Goal: Find specific page/section: Find specific page/section

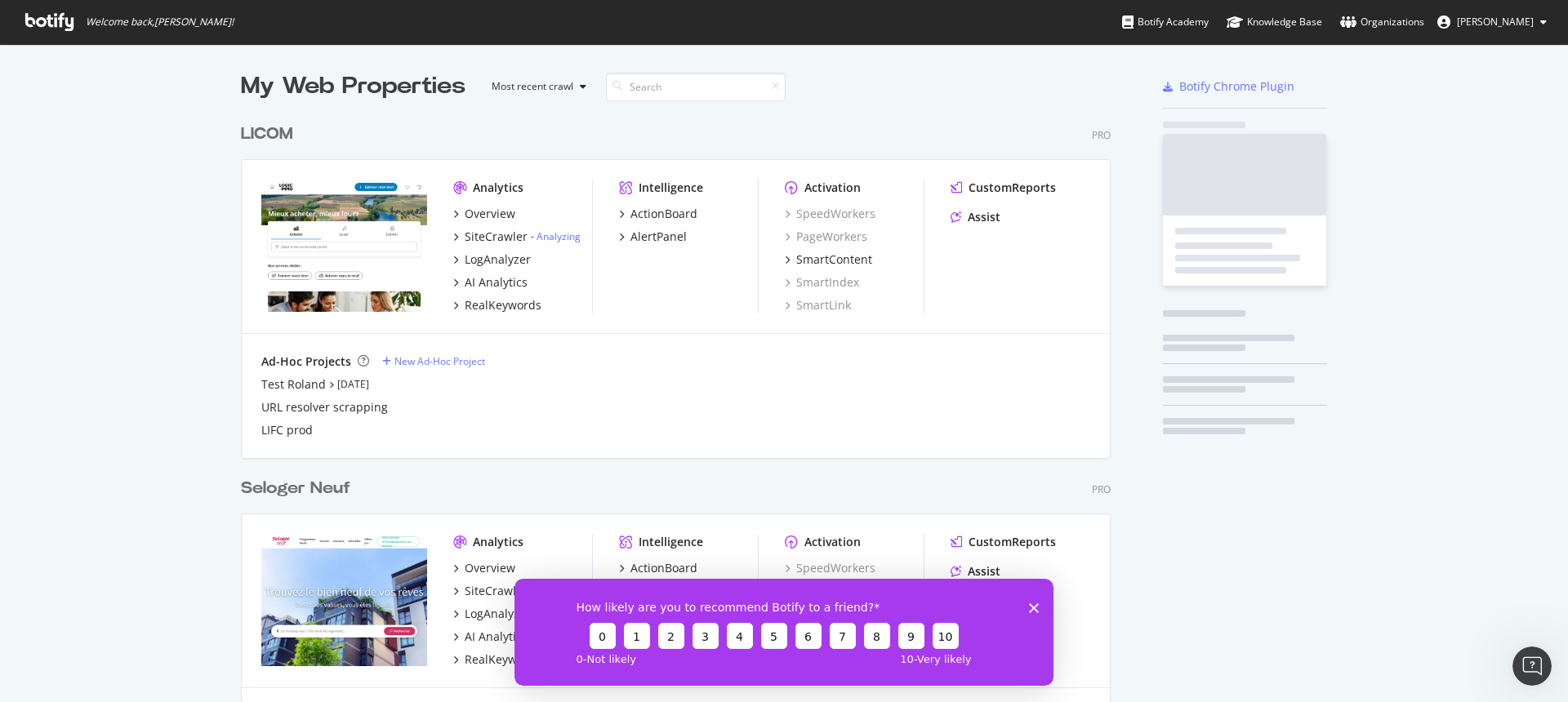
scroll to position [4352, 870]
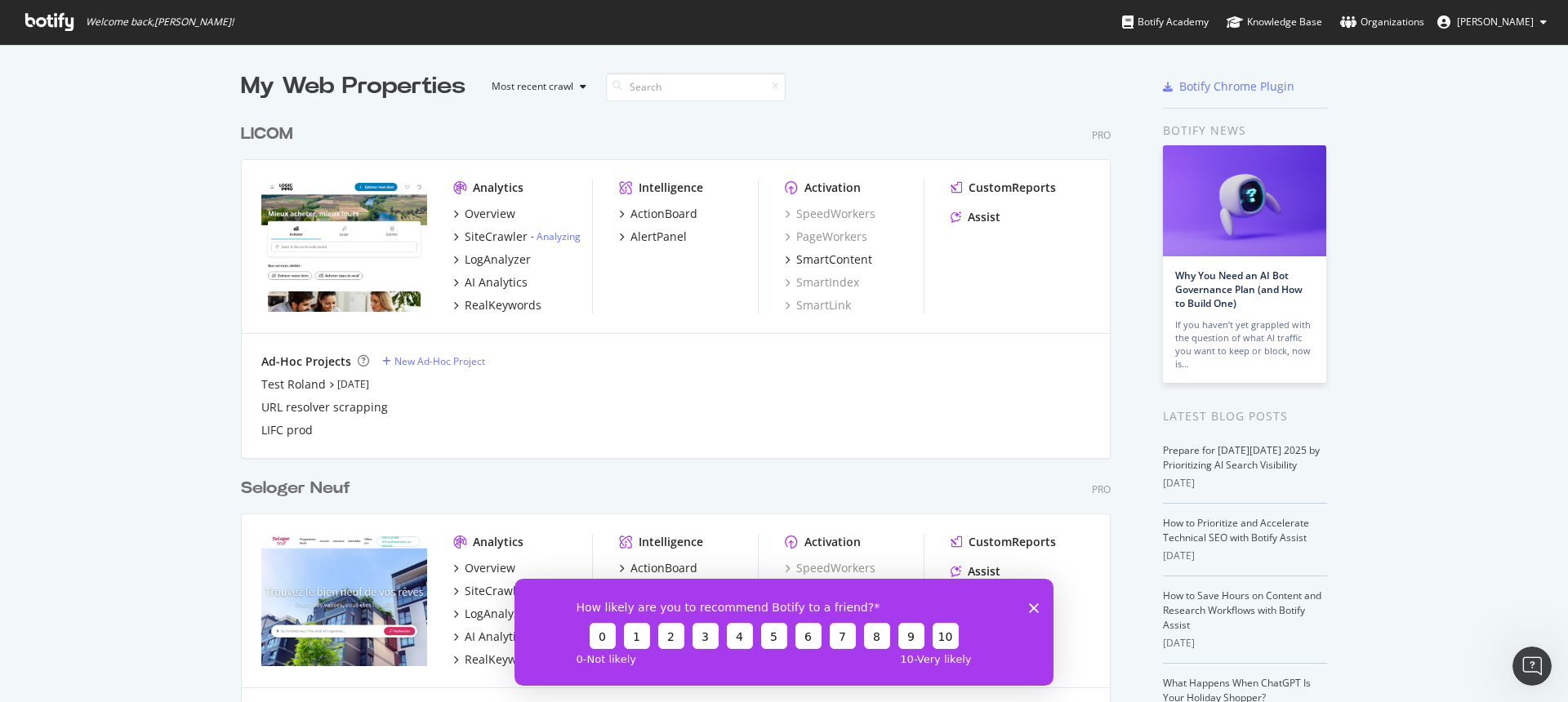
click at [1038, 610] on div "How likely are you to recommend Botify to a friend? 0 1 2 3 4 5 6 7 8 9 10 0 - …" at bounding box center [784, 632] width 539 height 107
click at [1037, 610] on polygon "Close survey" at bounding box center [1033, 607] width 9 height 9
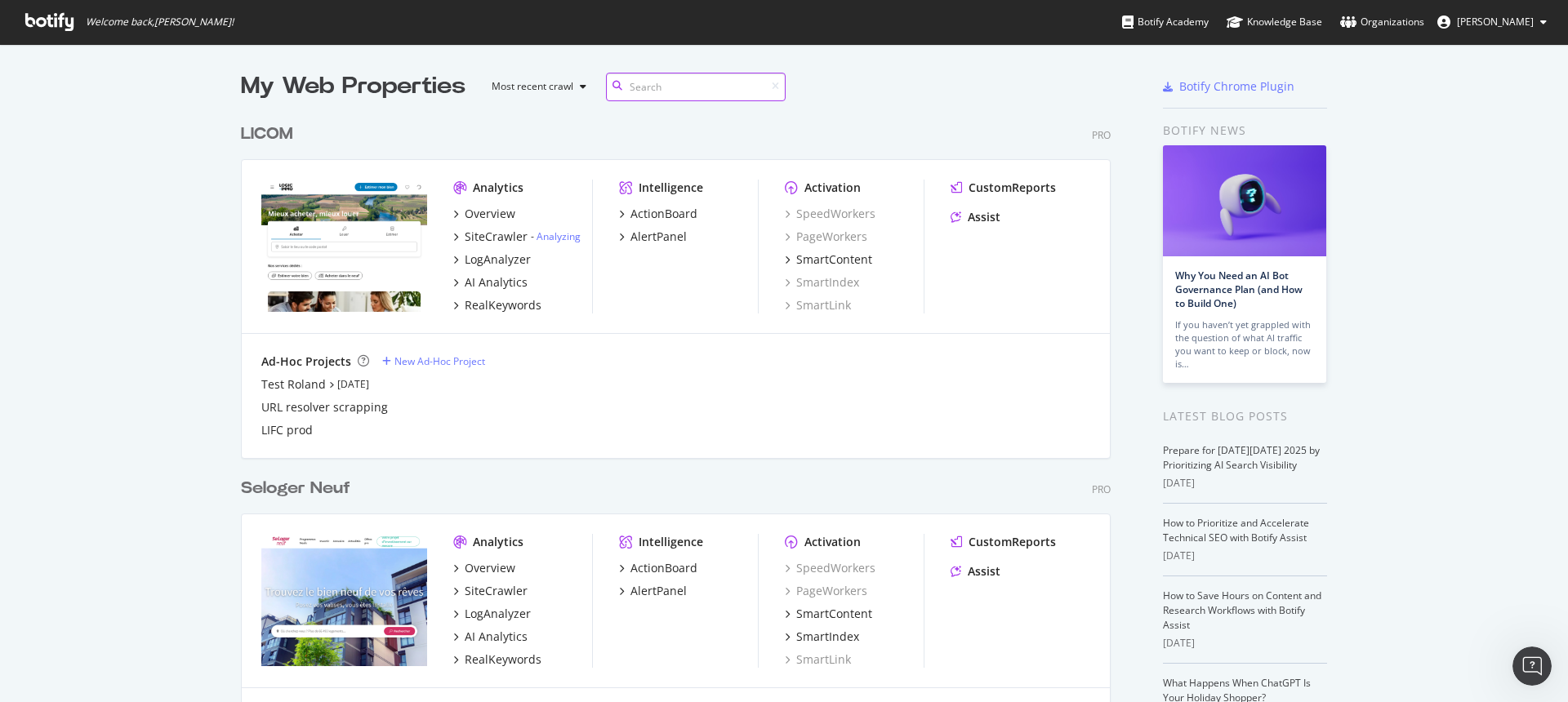
click at [643, 93] on input at bounding box center [695, 87] width 179 height 28
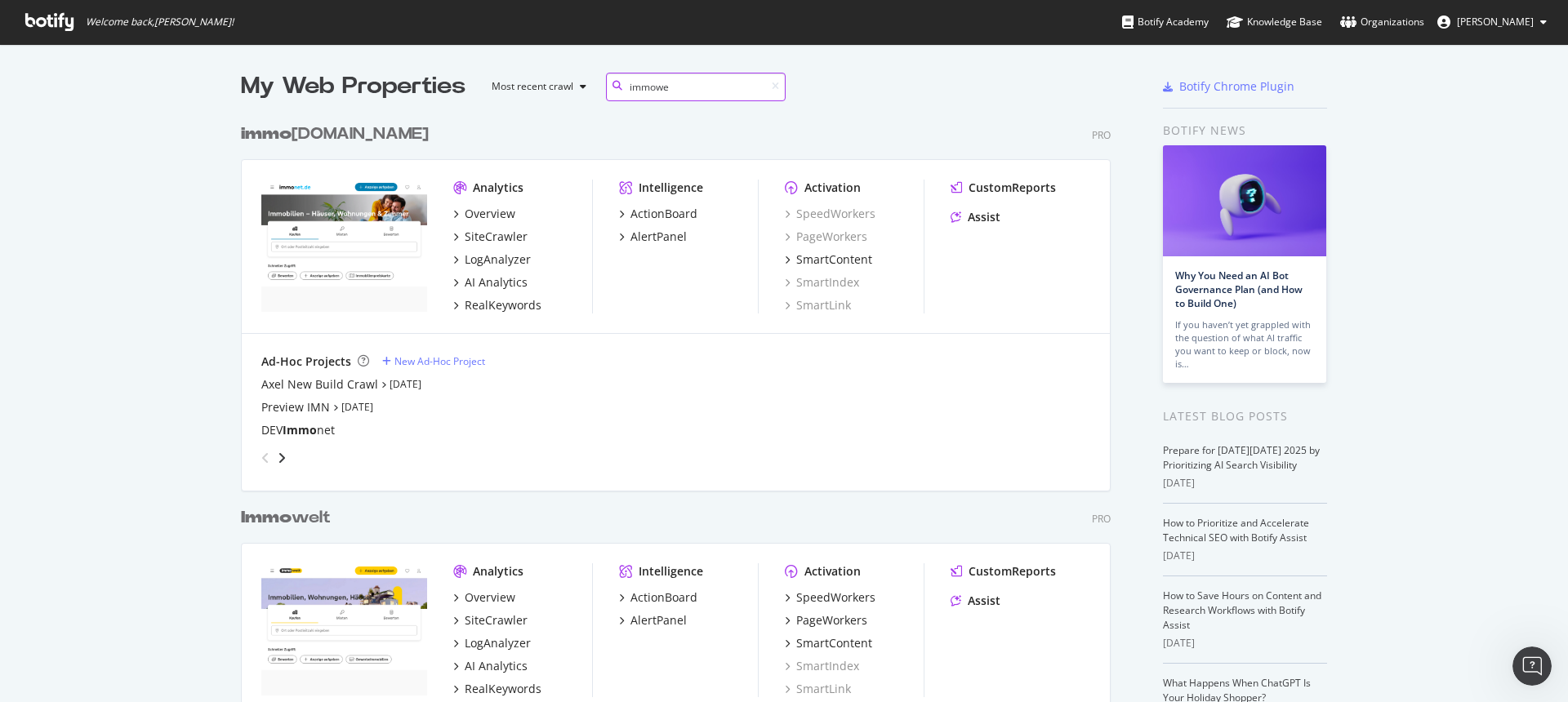
scroll to position [1139, 870]
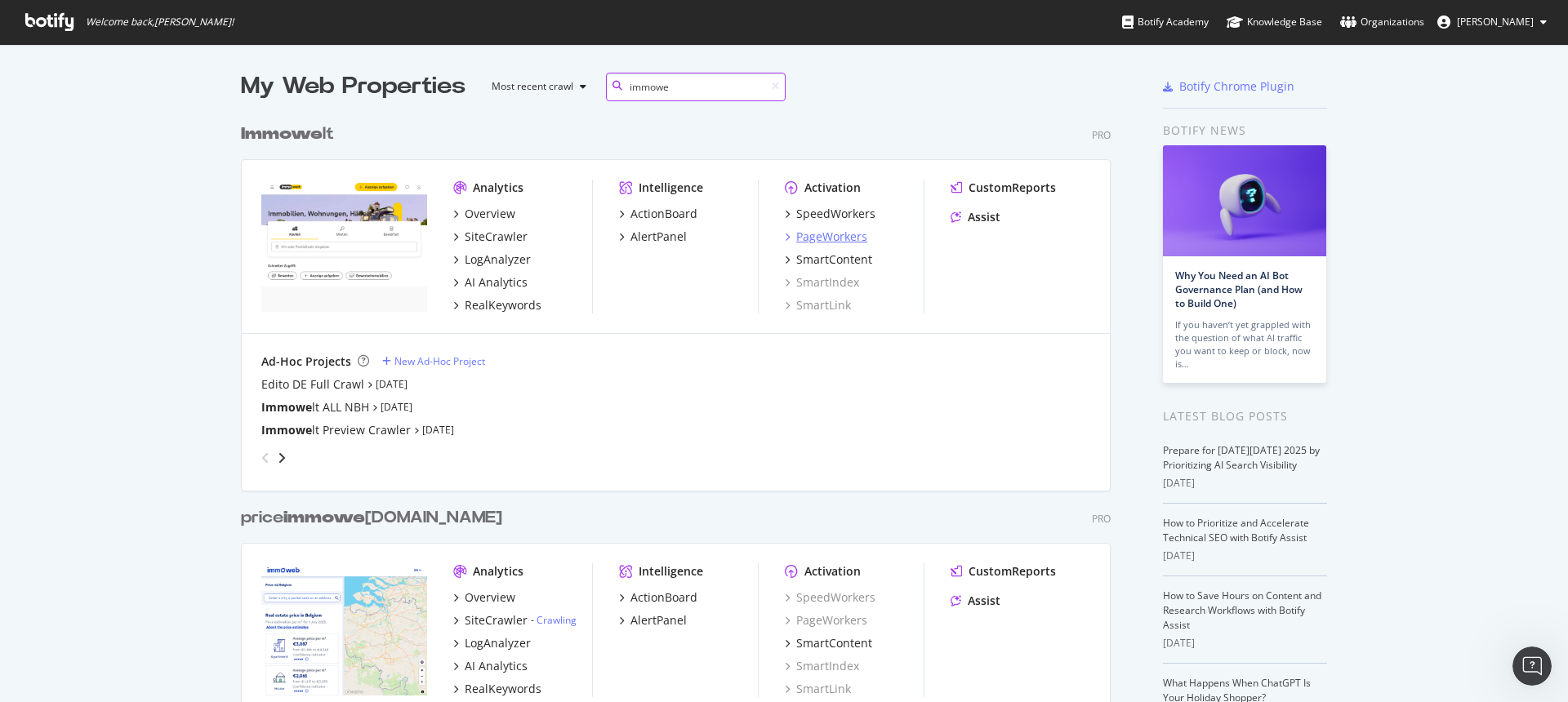
type input "immowe"
click at [834, 235] on div "PageWorkers" at bounding box center [832, 236] width 71 height 16
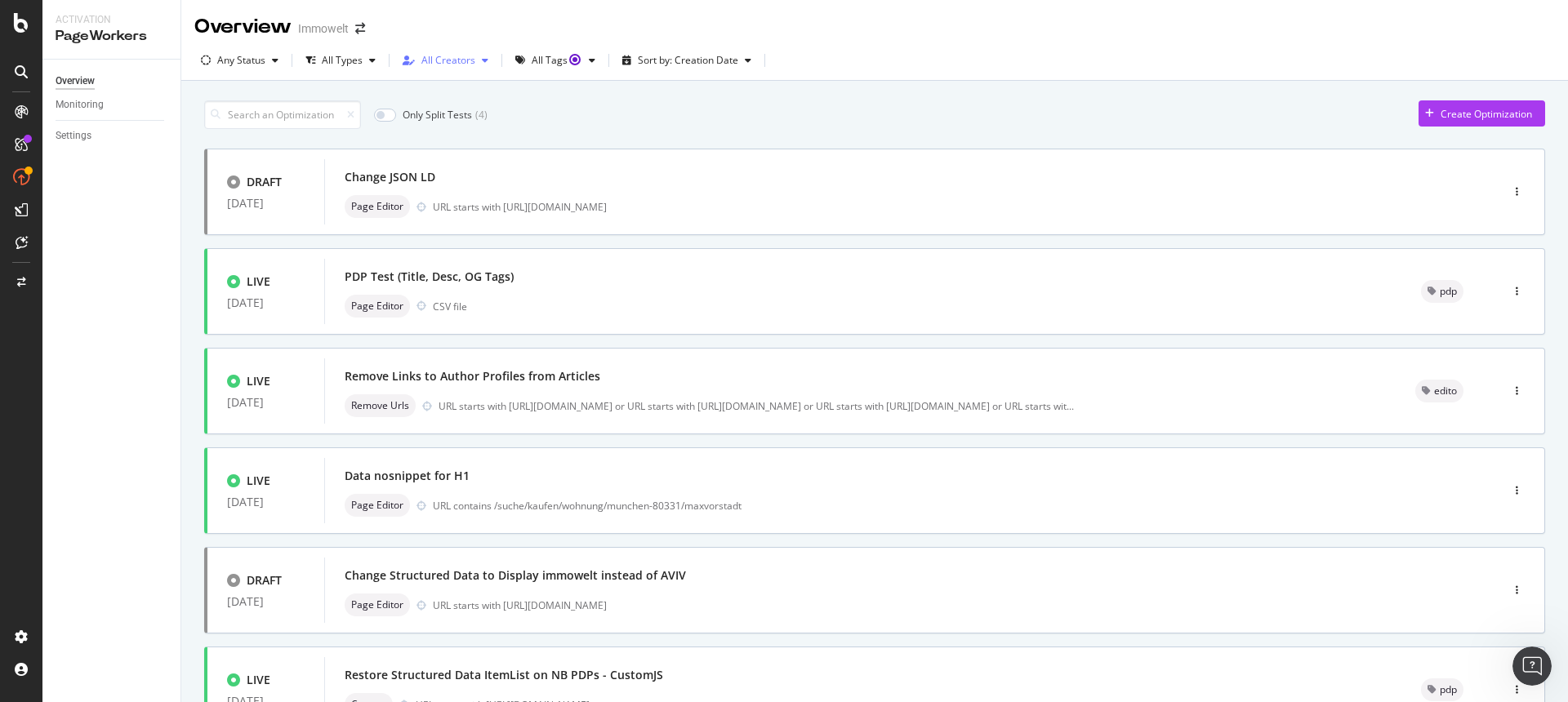
click at [463, 57] on div "All Creators" at bounding box center [448, 60] width 54 height 9
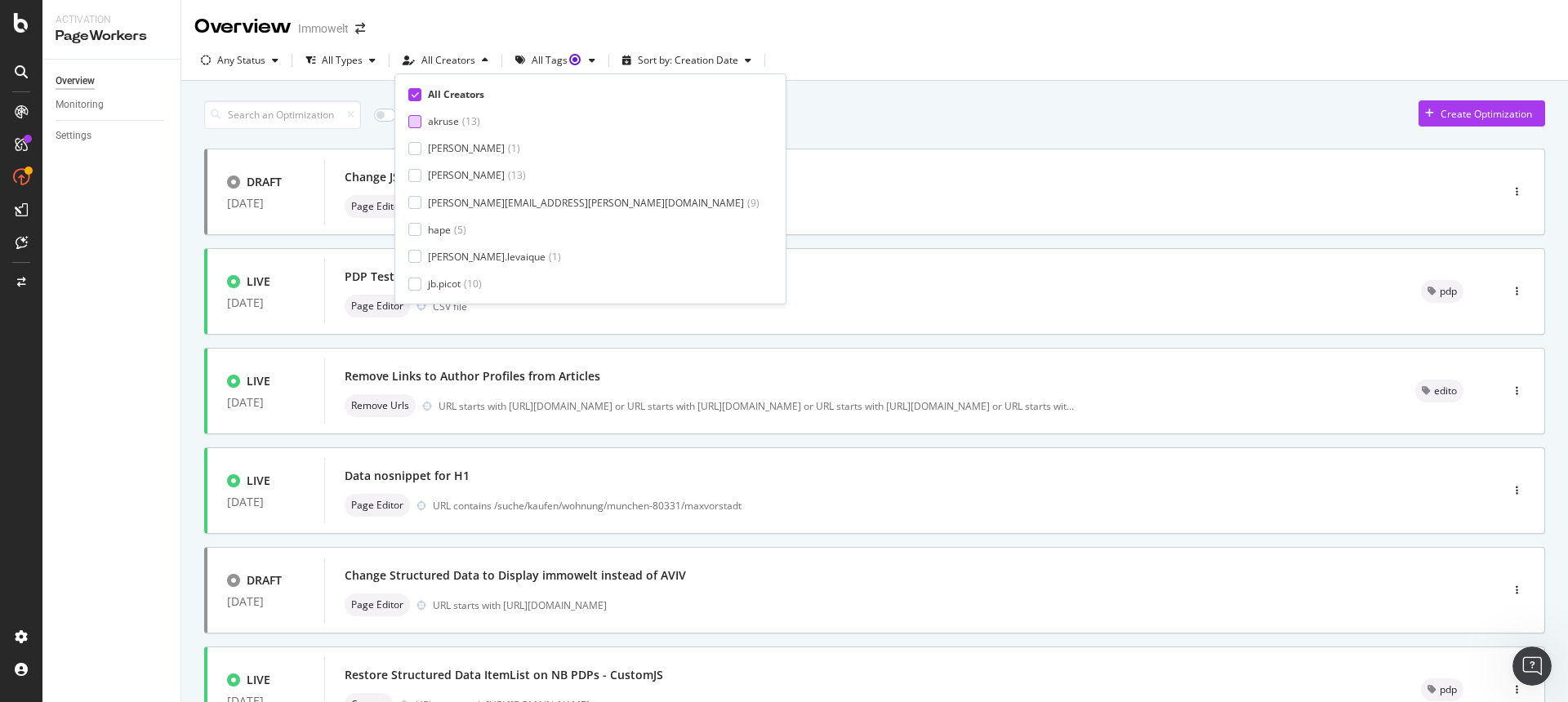
click at [415, 120] on div at bounding box center [415, 121] width 13 height 13
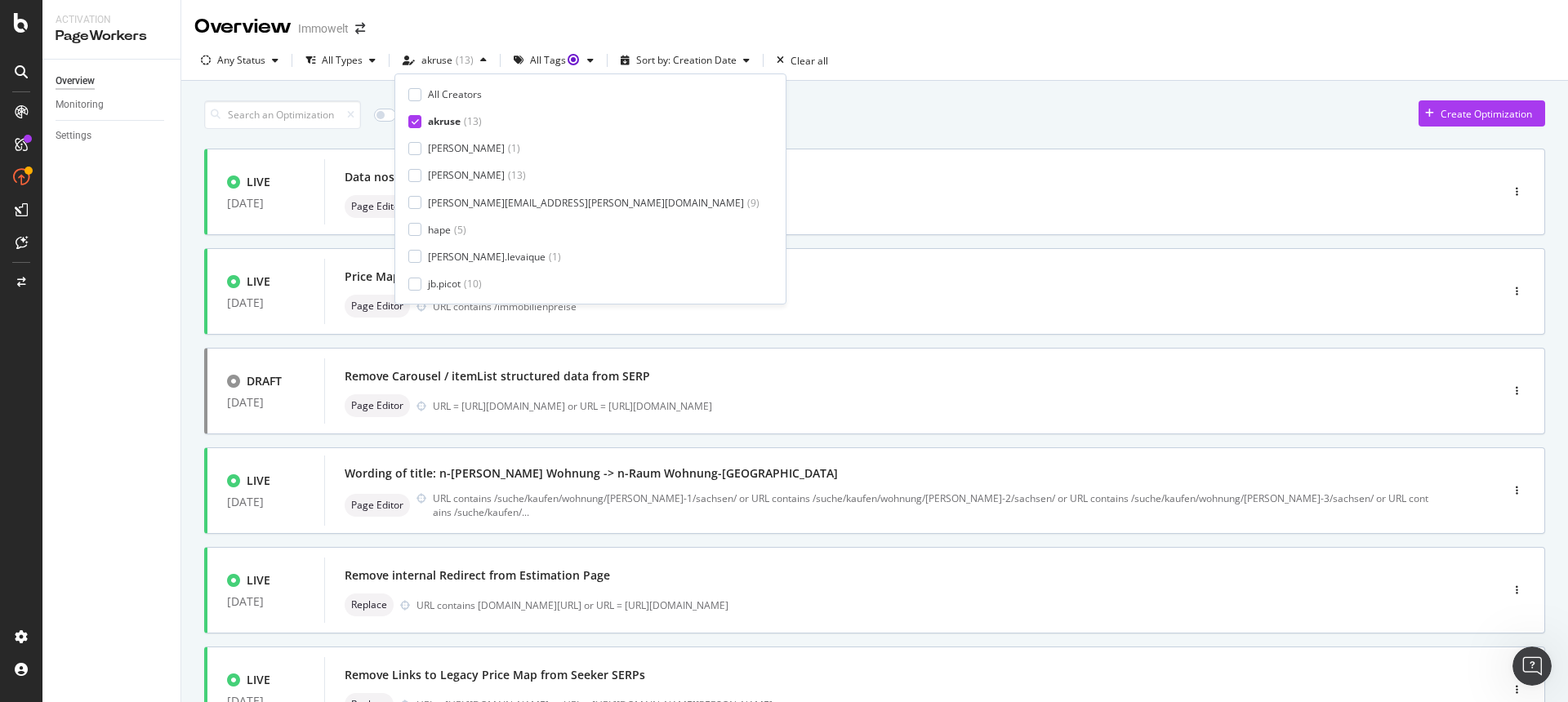
click at [415, 118] on icon at bounding box center [415, 122] width 8 height 9
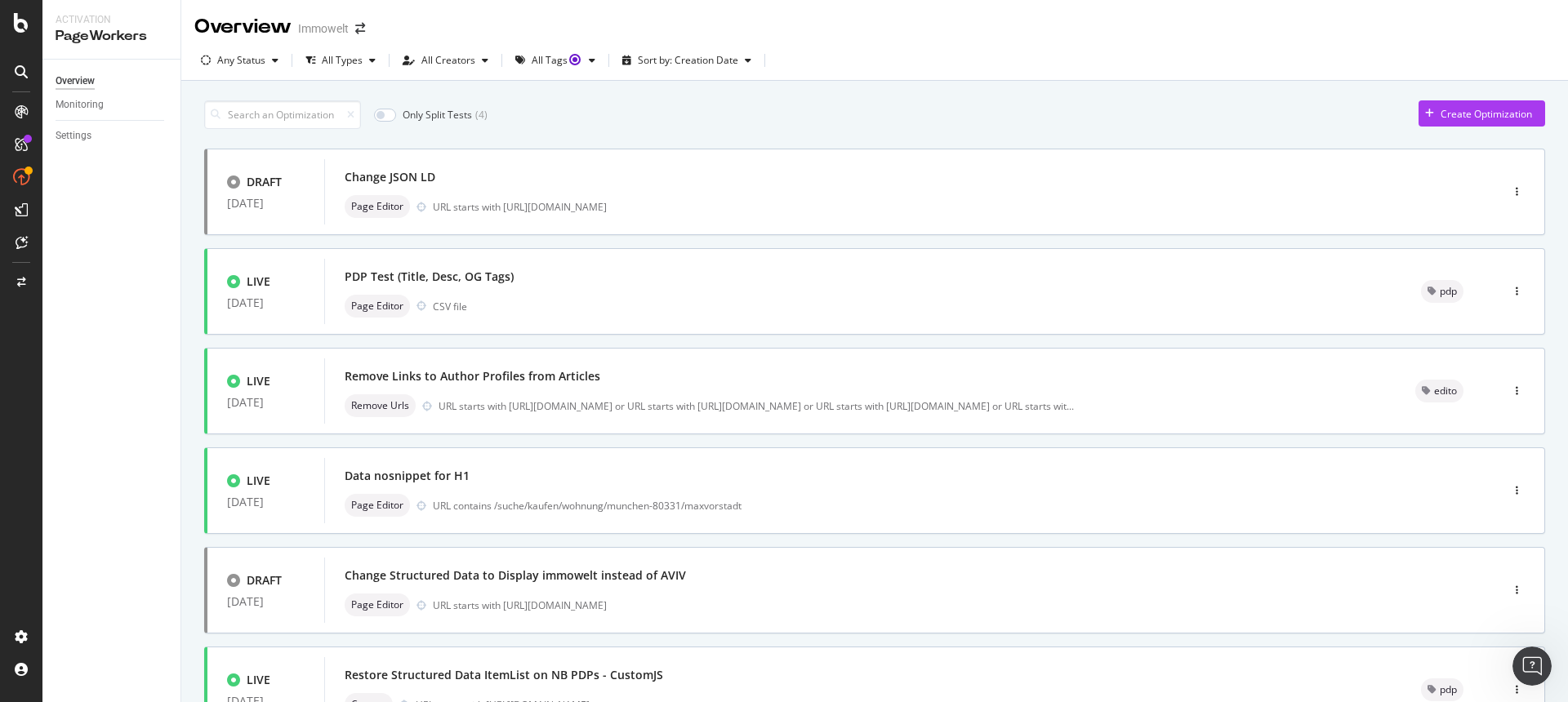
click at [820, 116] on div "Only Split Tests ( 4 ) Create Optimization" at bounding box center [875, 114] width 1341 height 28
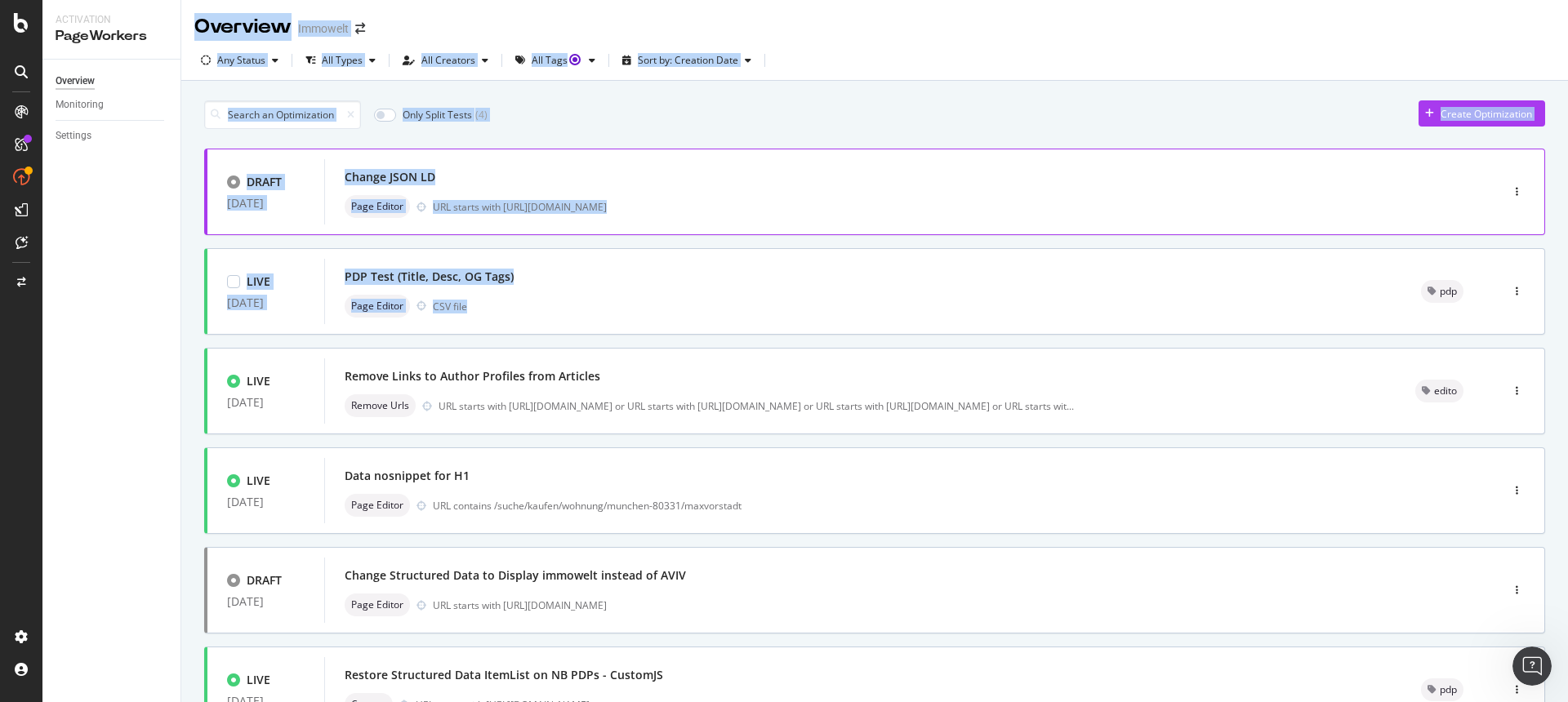
drag, startPoint x: 179, startPoint y: 141, endPoint x: 772, endPoint y: 211, distance: 597.1
click at [700, 324] on div "Activation PageWorkers Overview Monitoring Settings Overview Immowelt Any Statu…" at bounding box center [804, 351] width 1525 height 702
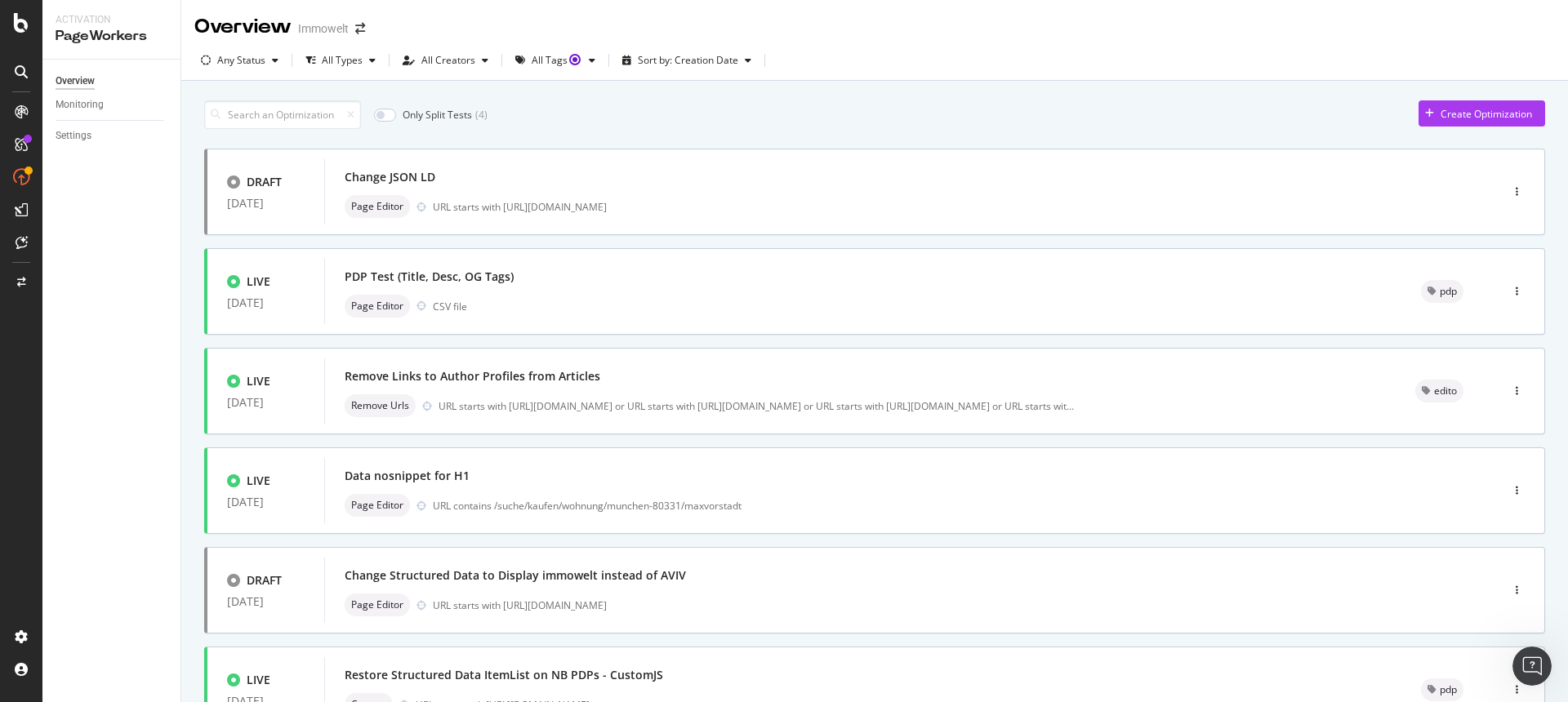
click at [863, 112] on div "Only Split Tests ( 4 ) Create Optimization" at bounding box center [875, 114] width 1341 height 28
click at [477, 59] on div "button" at bounding box center [485, 60] width 20 height 9
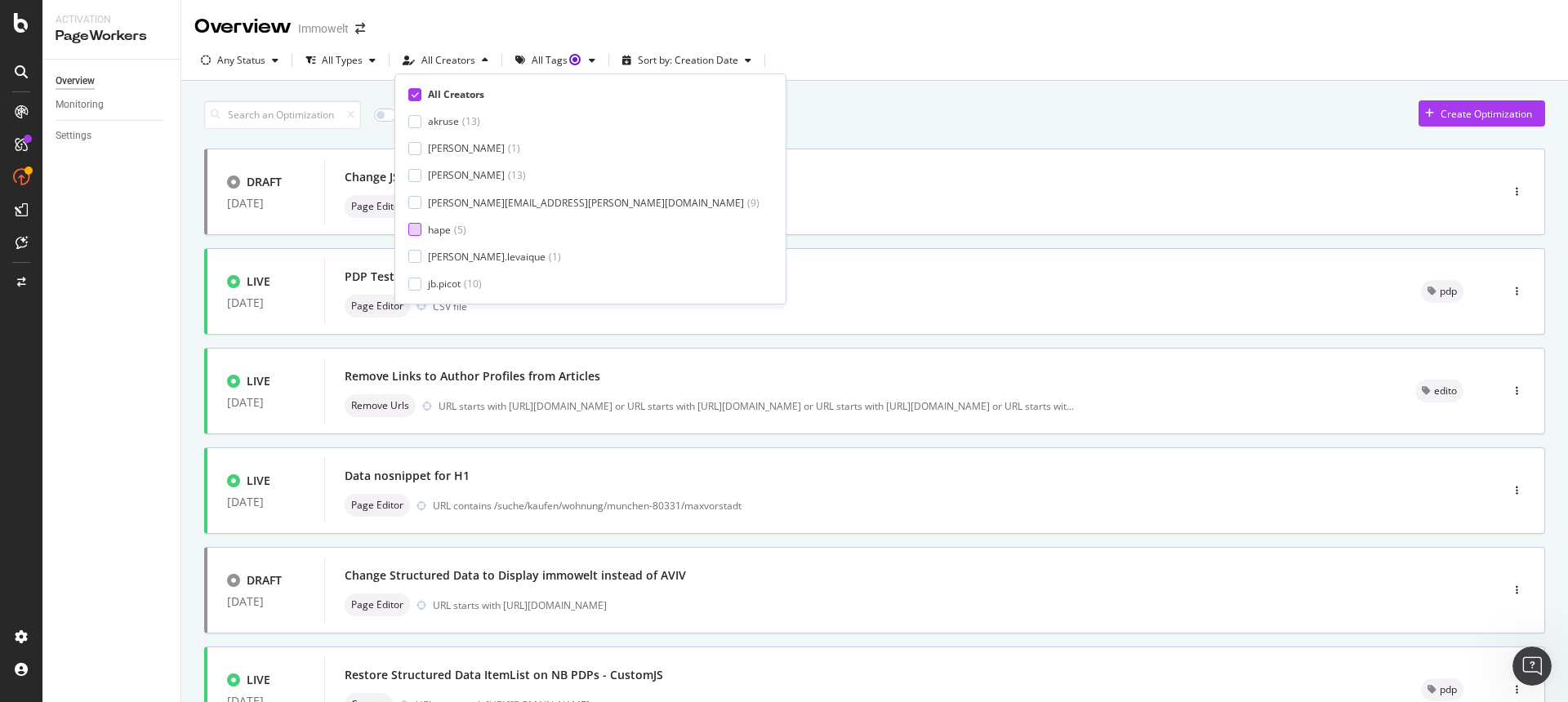
click at [421, 233] on div at bounding box center [415, 229] width 13 height 13
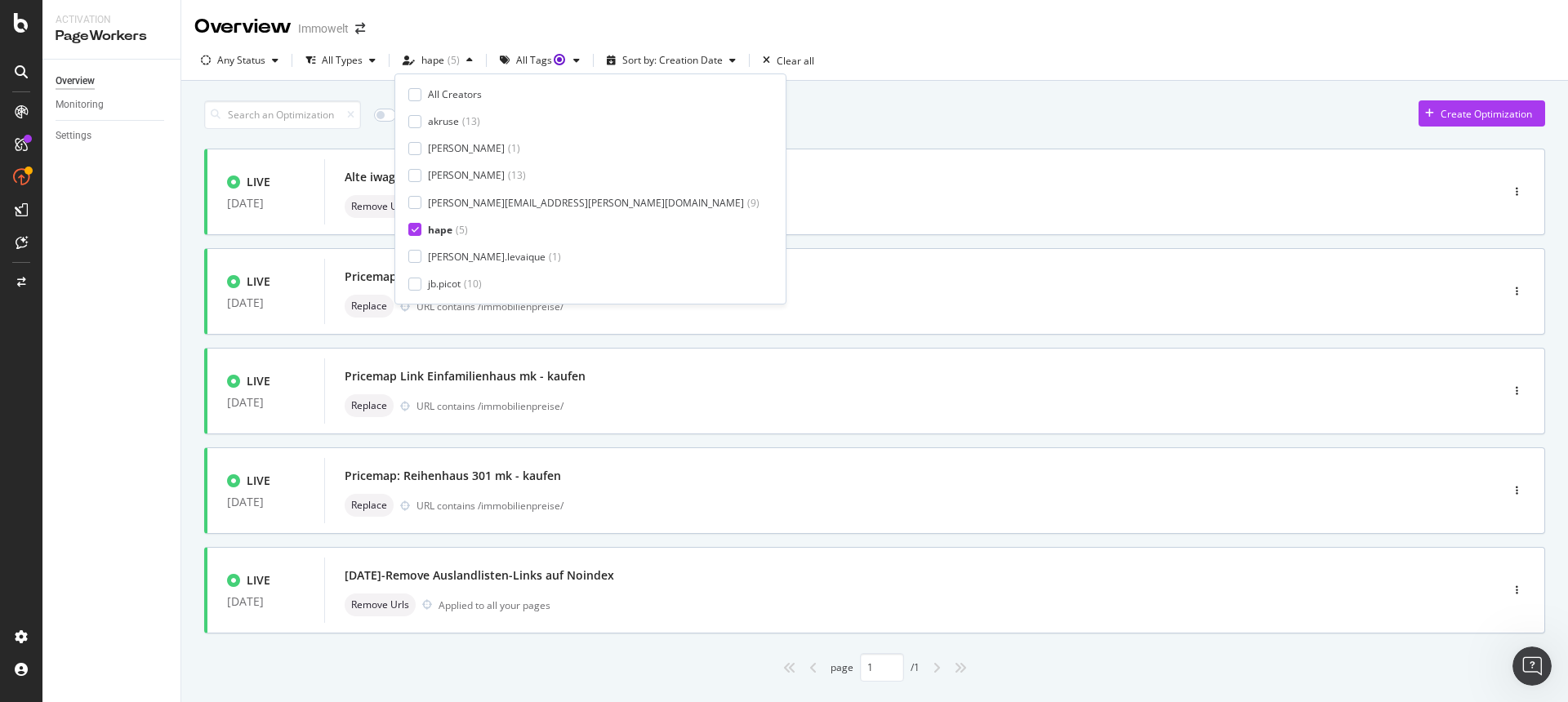
click at [835, 61] on div "Any Status All Types hape ( 5 ) All Tags Sort by: Creation Date Clear all" at bounding box center [875, 64] width 1387 height 33
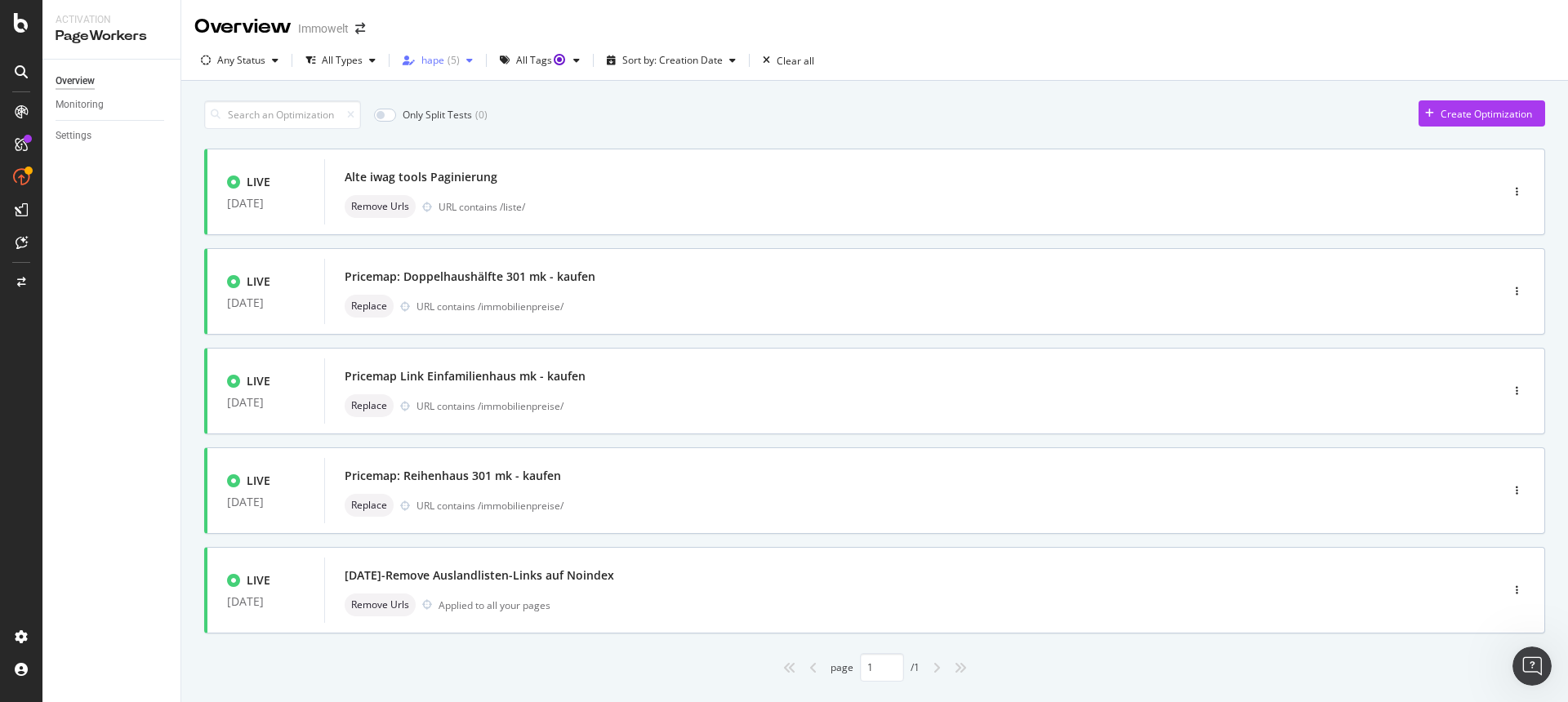
click at [461, 59] on div "button" at bounding box center [469, 60] width 20 height 9
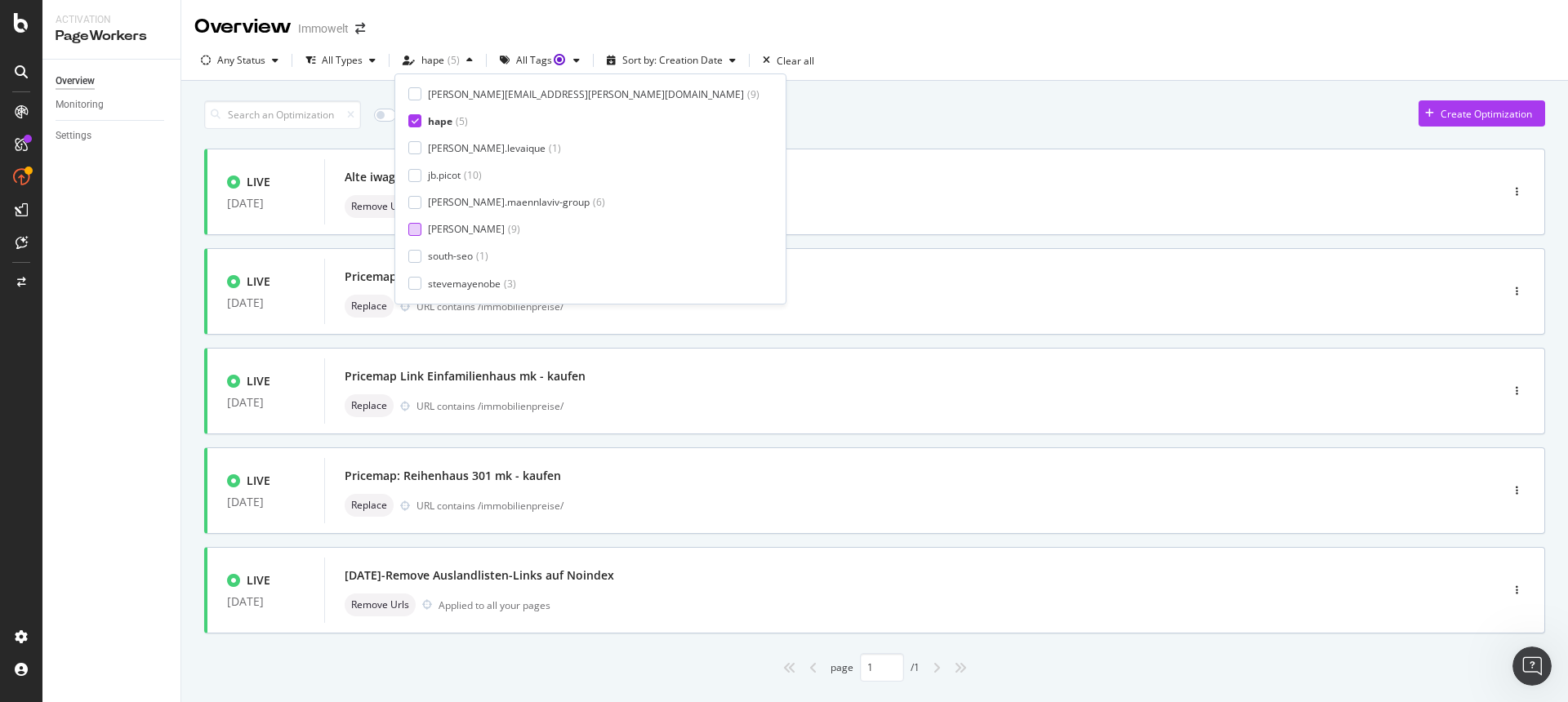
scroll to position [106, 0]
click at [418, 116] on div "All Creators akruse ( 13 ) [PERSON_NAME] ( 1 ) [PERSON_NAME] ( 13 ) [PERSON_NAM…" at bounding box center [590, 189] width 364 height 203
click at [416, 125] on icon at bounding box center [415, 124] width 8 height 9
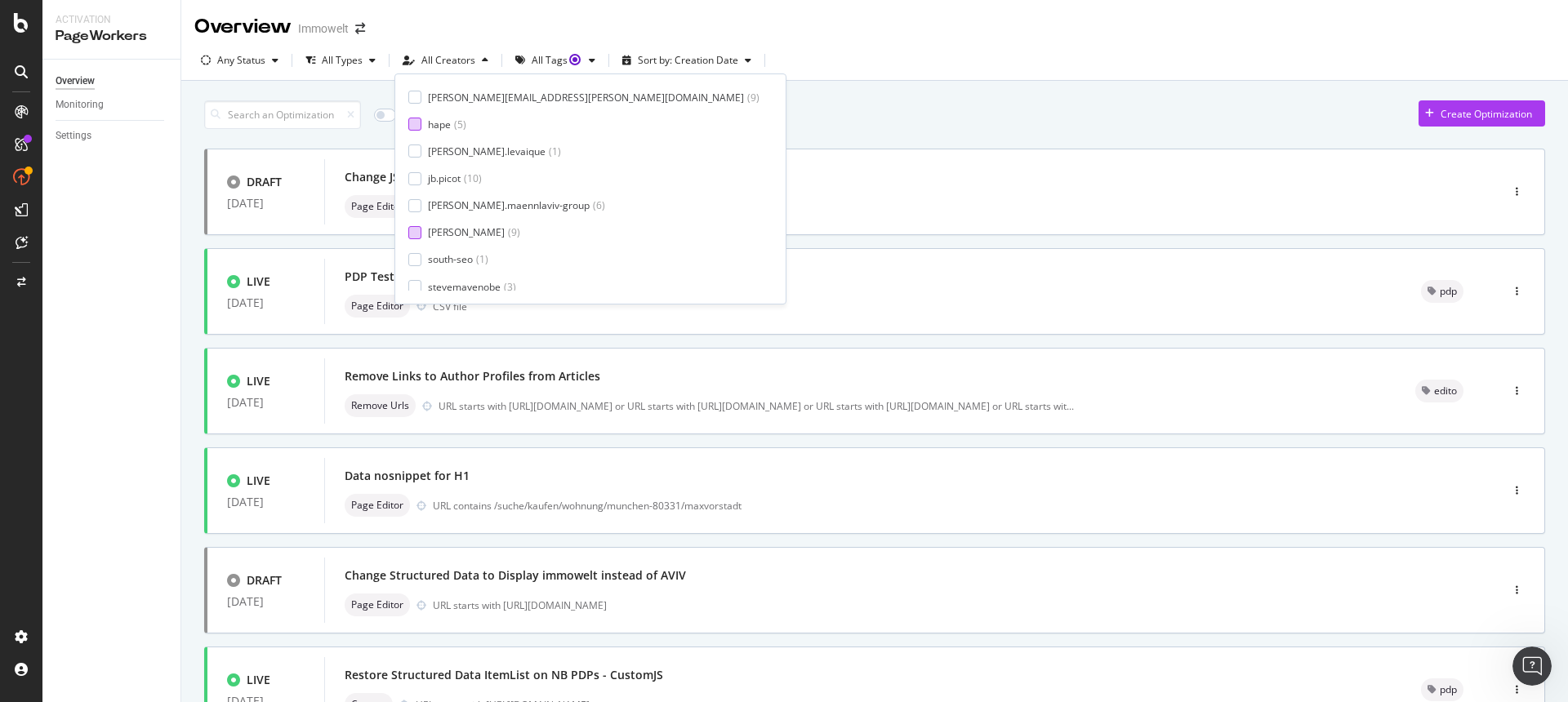
click at [413, 233] on div at bounding box center [415, 233] width 13 height 13
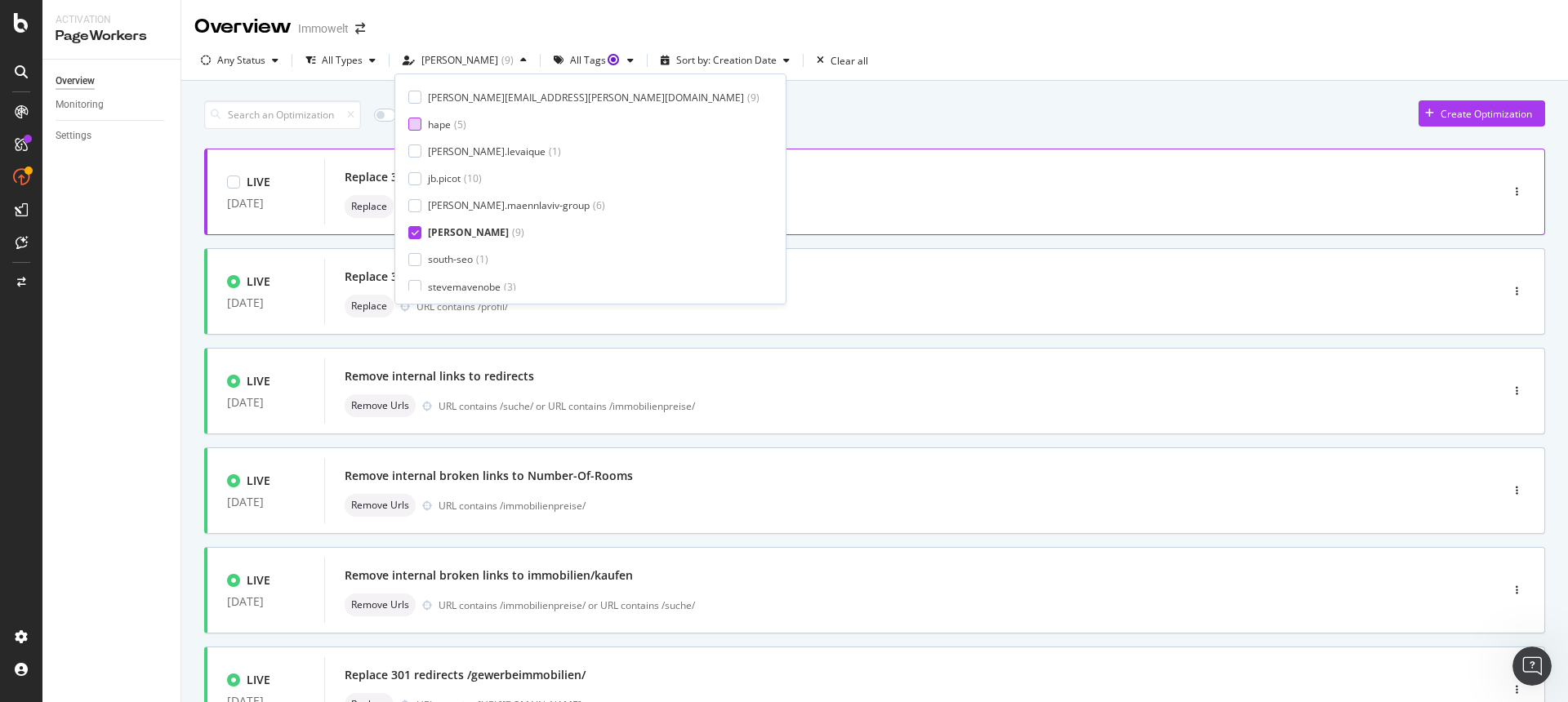
click at [772, 156] on div "LIVE [DATE] Replace 301 redirects on HTML-Sitemap (legacy to WL) Replace URL = …" at bounding box center [875, 191] width 1341 height 87
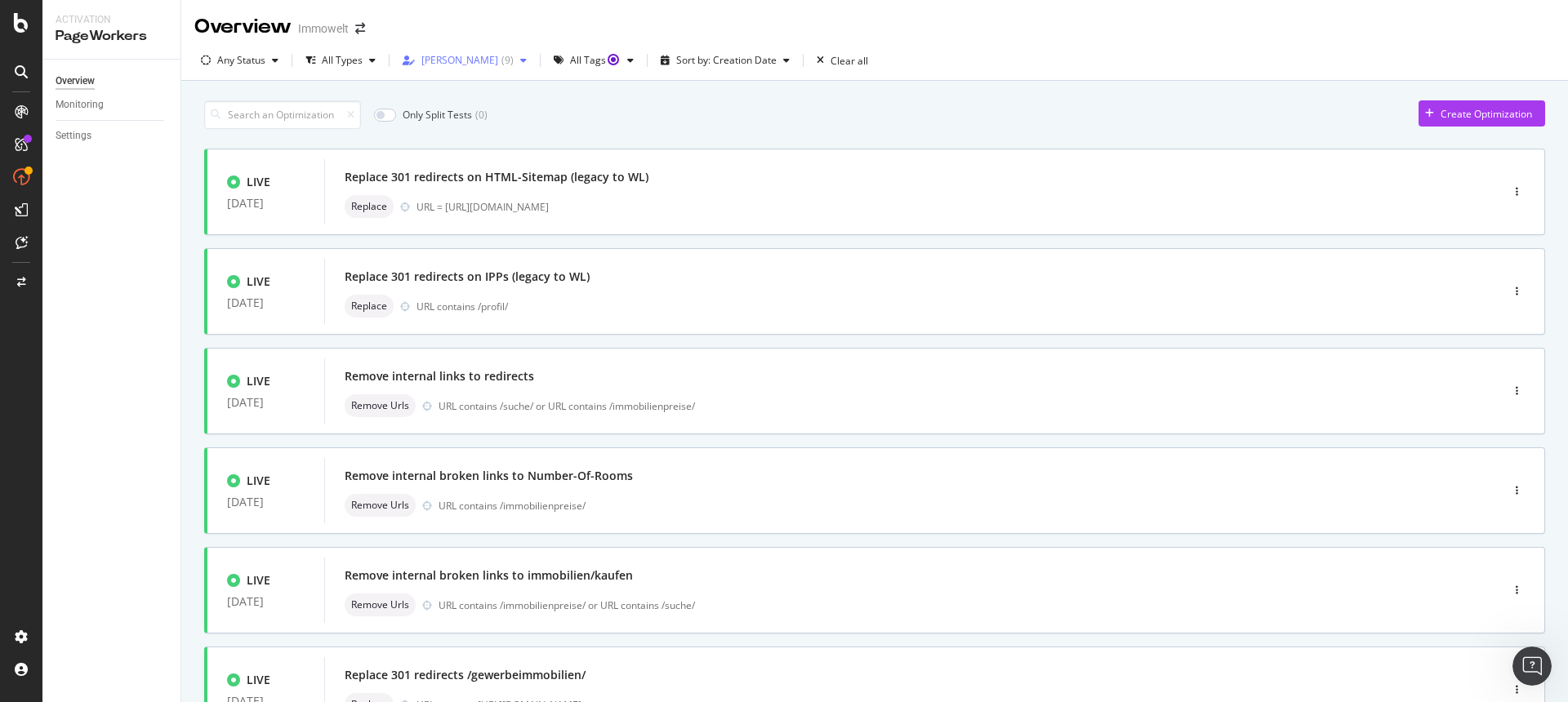
click at [459, 68] on div "[PERSON_NAME] ( 9 )" at bounding box center [464, 60] width 137 height 25
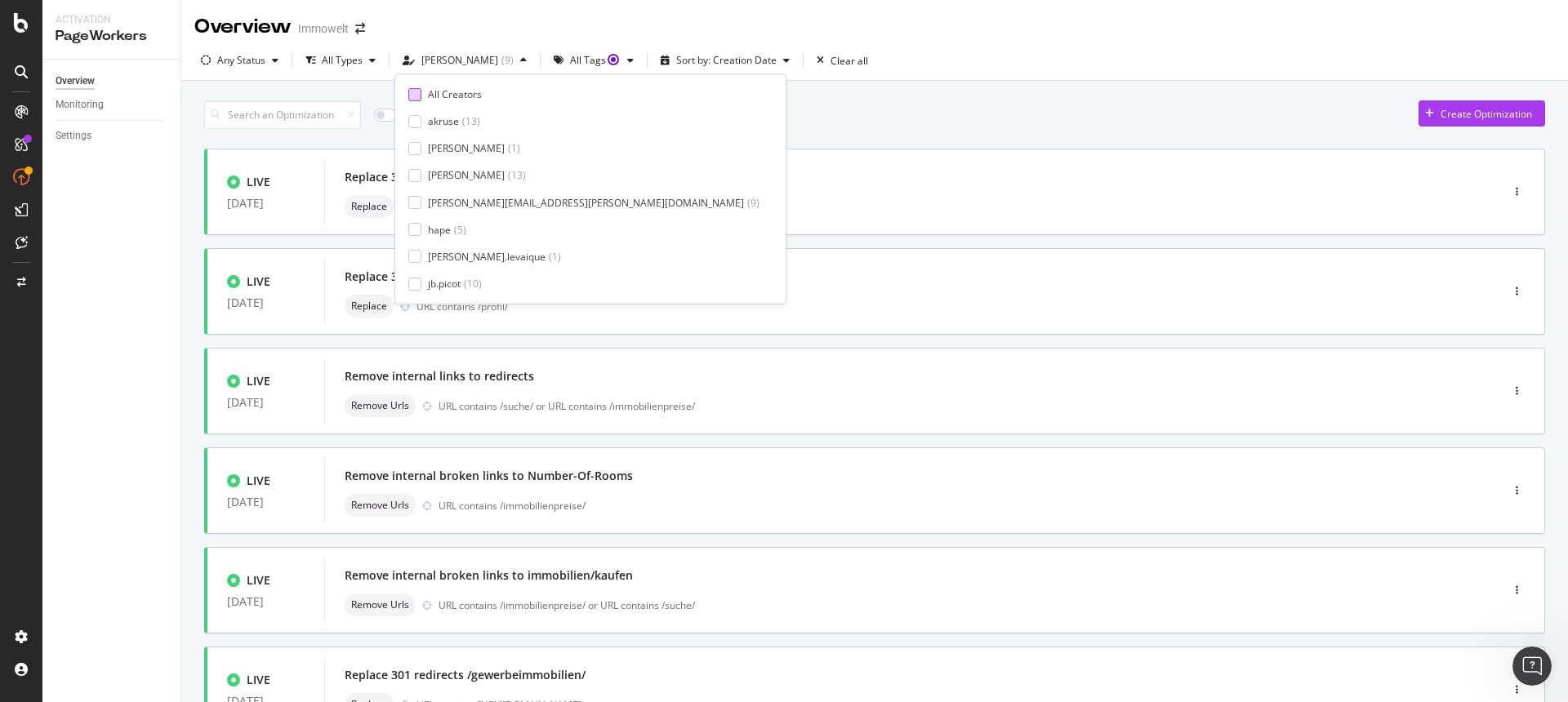
click at [415, 94] on div at bounding box center [415, 94] width 13 height 13
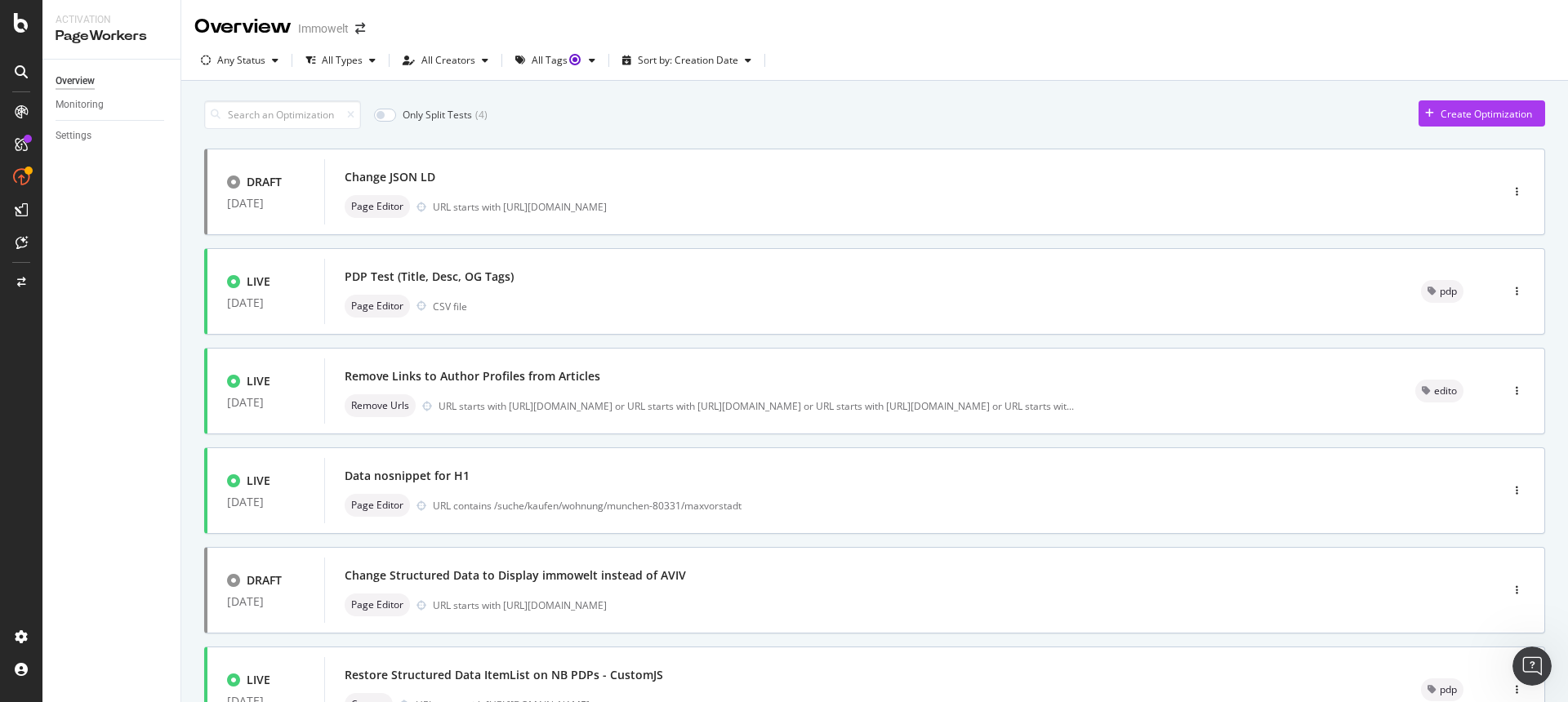
click at [647, 12] on div "Overview Immowelt" at bounding box center [875, 21] width 1387 height 41
